Goal: Information Seeking & Learning: Learn about a topic

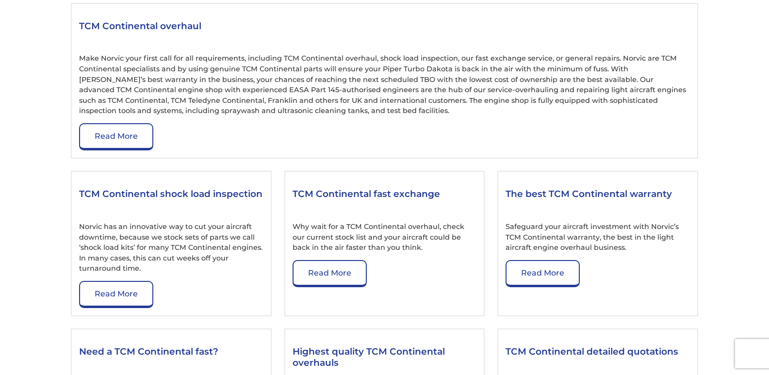
scroll to position [4170, 0]
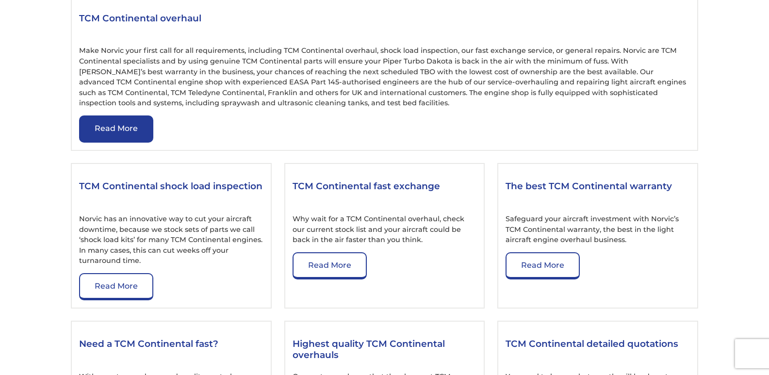
click at [110, 130] on link "Read More" at bounding box center [116, 128] width 74 height 27
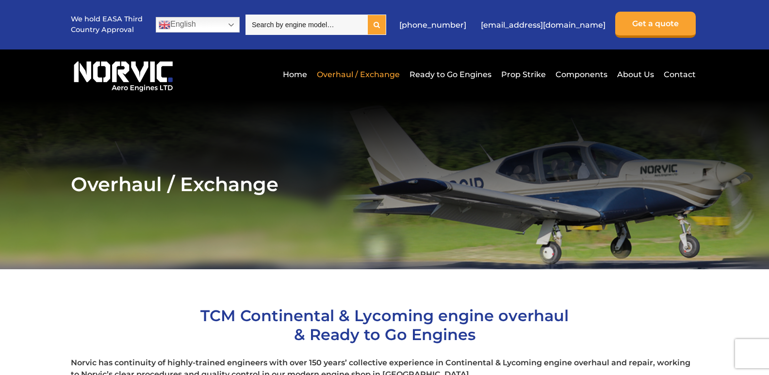
click at [385, 24] on div at bounding box center [377, 24] width 18 height 19
click at [344, 31] on input "search" at bounding box center [306, 25] width 122 height 20
click at [289, 24] on input "search" at bounding box center [306, 25] width 122 height 20
type input "TSIO-"
